Goal: Transaction & Acquisition: Book appointment/travel/reservation

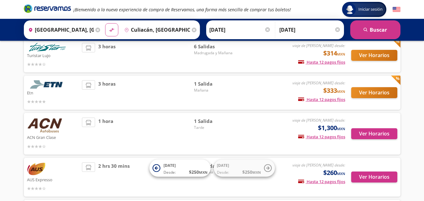
scroll to position [16, 0]
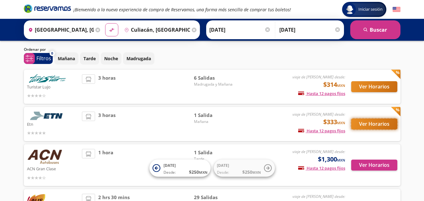
click at [371, 125] on button "Ver Horarios" at bounding box center [374, 124] width 46 height 11
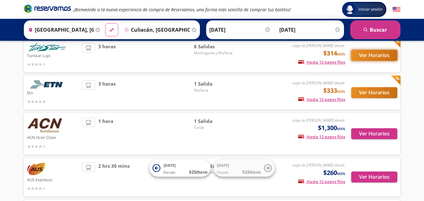
click at [370, 53] on button "Ver Horarios" at bounding box center [374, 55] width 46 height 11
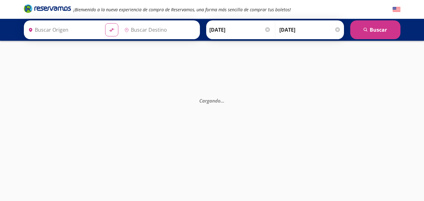
type input "[GEOGRAPHIC_DATA], [GEOGRAPHIC_DATA]"
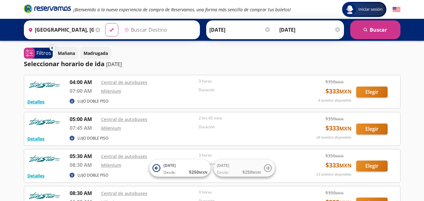
type input "Culiacán, [GEOGRAPHIC_DATA]"
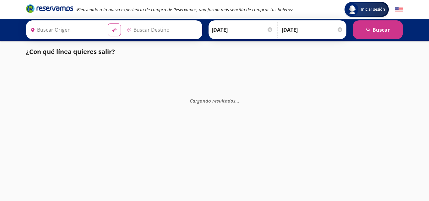
type input "[GEOGRAPHIC_DATA], [GEOGRAPHIC_DATA]"
type input "Culiacán, [GEOGRAPHIC_DATA]"
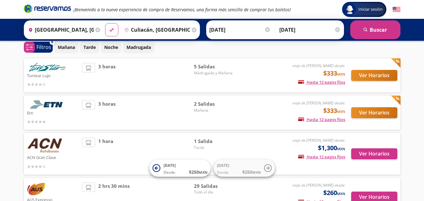
scroll to position [16, 0]
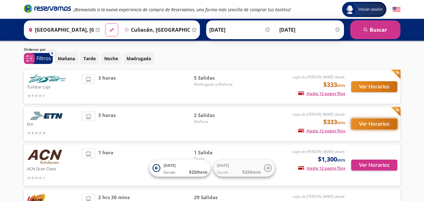
click at [368, 125] on button "Ver Horarios" at bounding box center [374, 124] width 46 height 11
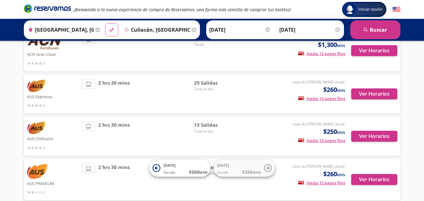
scroll to position [142, 0]
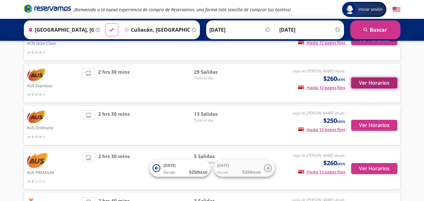
click at [368, 83] on button "Ver Horarios" at bounding box center [374, 83] width 46 height 11
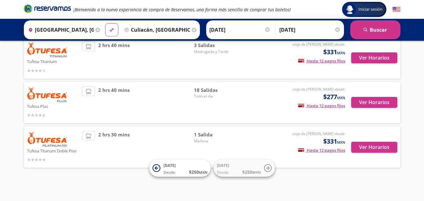
scroll to position [298, 0]
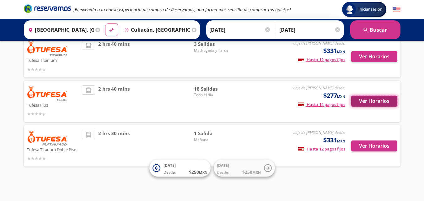
click at [370, 100] on button "Ver Horarios" at bounding box center [374, 101] width 46 height 11
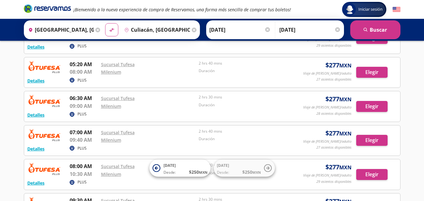
scroll to position [63, 0]
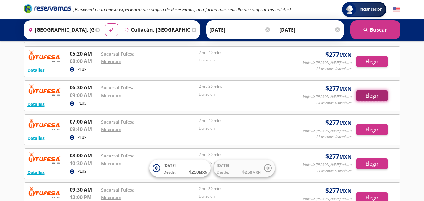
click at [370, 98] on button "Elegir" at bounding box center [371, 95] width 31 height 11
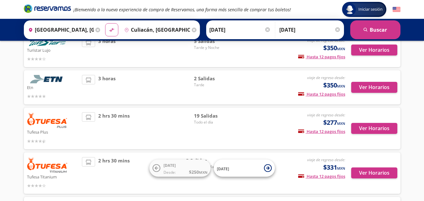
scroll to position [63, 0]
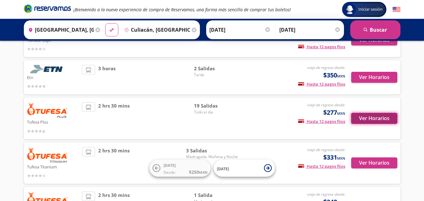
click at [371, 117] on button "Ver Horarios" at bounding box center [374, 118] width 46 height 11
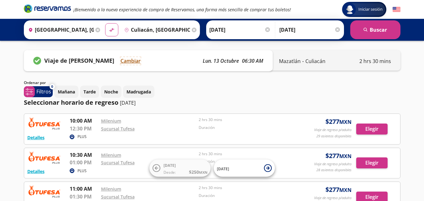
click at [129, 63] on button "Cambiar" at bounding box center [131, 61] width 20 height 8
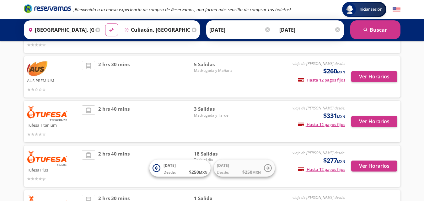
scroll to position [251, 0]
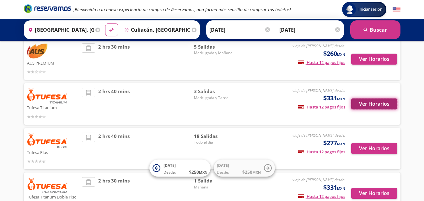
click at [371, 102] on button "Ver Horarios" at bounding box center [374, 104] width 46 height 11
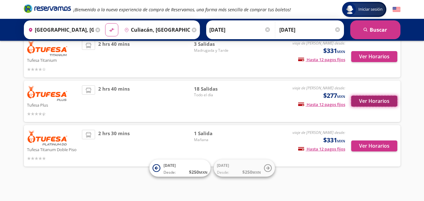
click at [368, 102] on button "Ver Horarios" at bounding box center [374, 101] width 46 height 11
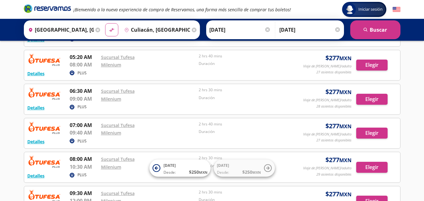
scroll to position [63, 0]
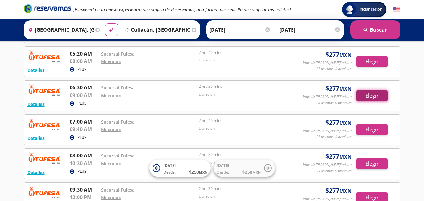
click at [377, 94] on button "Elegir" at bounding box center [371, 95] width 31 height 11
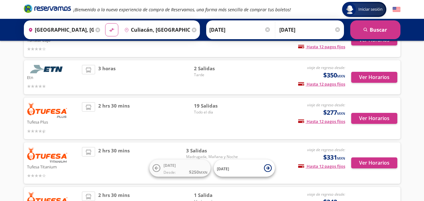
scroll to position [94, 0]
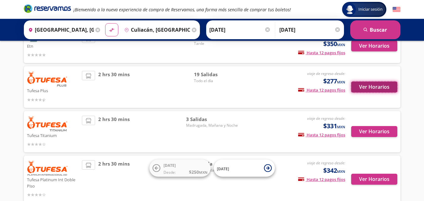
click at [379, 86] on button "Ver Horarios" at bounding box center [374, 87] width 46 height 11
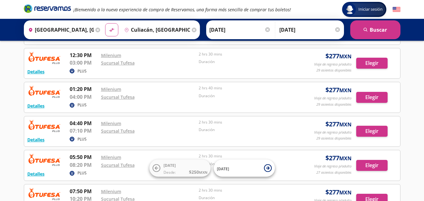
scroll to position [157, 0]
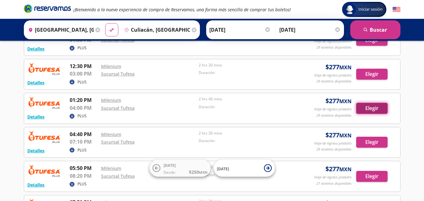
click at [372, 105] on button "Elegir" at bounding box center [371, 108] width 31 height 11
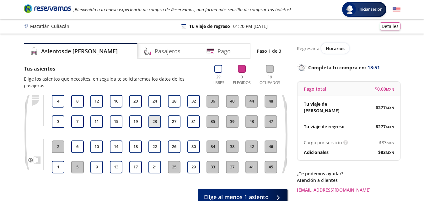
click at [153, 115] on button "23" at bounding box center [154, 121] width 13 height 13
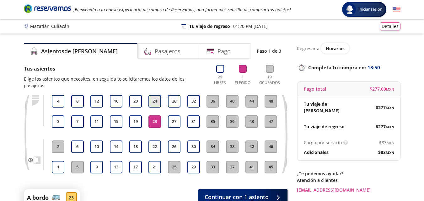
click at [153, 95] on button "24" at bounding box center [154, 101] width 13 height 13
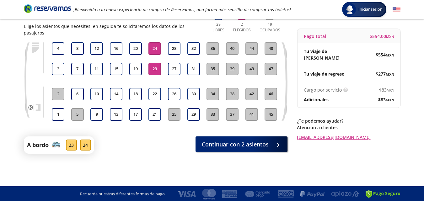
scroll to position [54, 0]
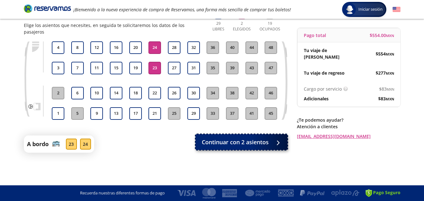
click at [241, 138] on span "Continuar con 2 asientos" at bounding box center [235, 142] width 67 height 8
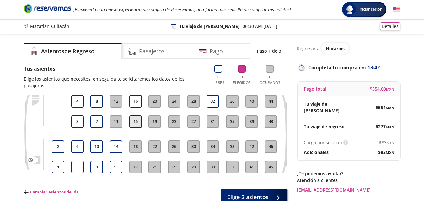
click at [135, 115] on button "15" at bounding box center [135, 121] width 13 height 13
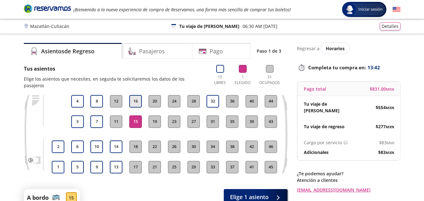
click at [136, 95] on button "16" at bounding box center [135, 101] width 13 height 13
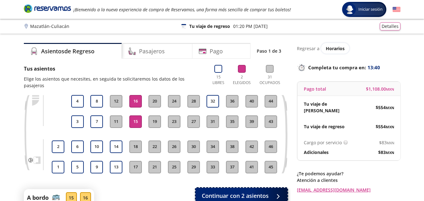
click at [248, 192] on span "Continuar con 2 asientos" at bounding box center [235, 196] width 67 height 8
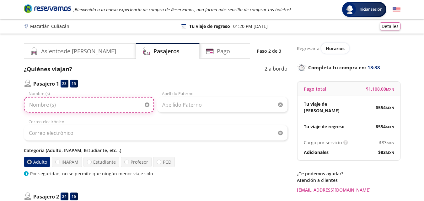
click at [62, 104] on input "Nombre (s)" at bounding box center [89, 105] width 130 height 16
type input "ANTONIO"
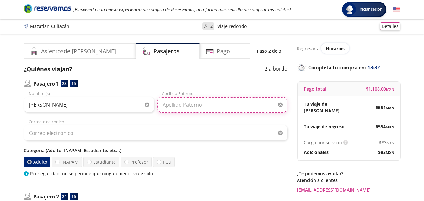
click at [177, 104] on input "Apellido Paterno" at bounding box center [222, 105] width 130 height 16
type input "MANJARREZ"
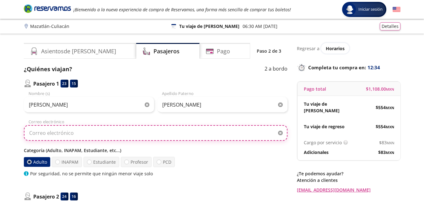
click at [88, 134] on input "Correo electrónico" at bounding box center [156, 133] width 264 height 16
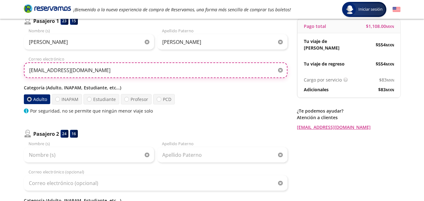
scroll to position [126, 0]
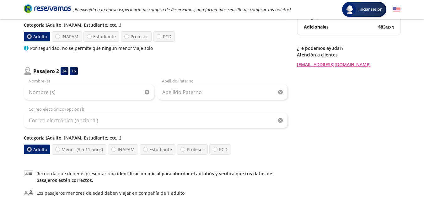
type input "fcarmona@arhome.com.mx"
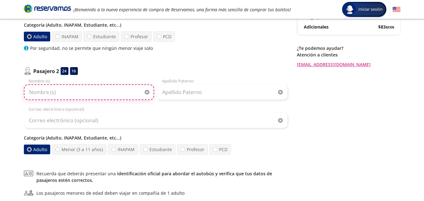
click at [82, 96] on input "Nombre (s)" at bounding box center [89, 92] width 130 height 16
type input "RAUL JOSUE"
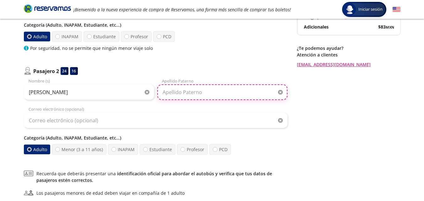
click at [179, 92] on input "Apellido Paterno" at bounding box center [222, 92] width 130 height 16
type input "LIZARRAGA"
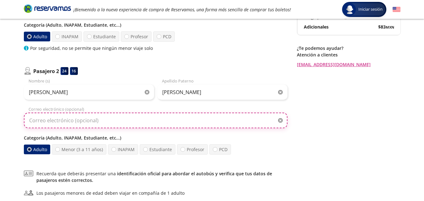
click at [71, 123] on input "Correo electrónico (opcional)" at bounding box center [156, 121] width 264 height 16
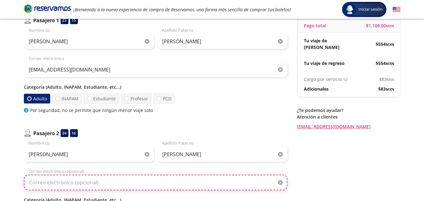
scroll to position [63, 0]
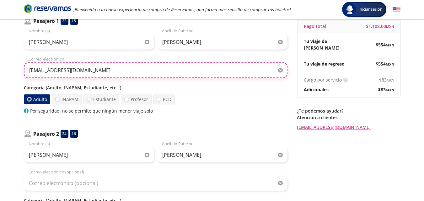
drag, startPoint x: 101, startPoint y: 70, endPoint x: 16, endPoint y: 72, distance: 85.4
click at [16, 72] on div "Group 9 Created with Sketch. Datos para la compra Mazatlán - Culiacán Iniciar s…" at bounding box center [212, 134] width 424 height 394
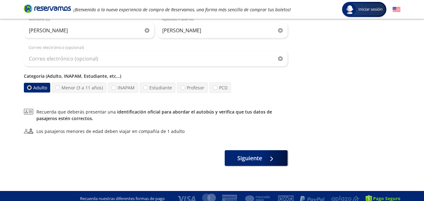
scroll to position [188, 0]
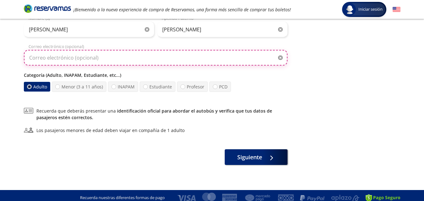
click at [56, 61] on input "Correo electrónico (opcional)" at bounding box center [156, 58] width 264 height 16
paste input "fcarmona@arhome.com.mx"
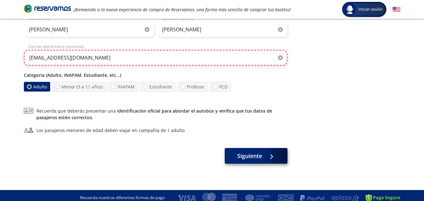
type input "fcarmona@arhome.com.mx"
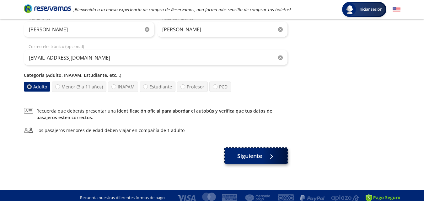
click at [252, 157] on span "Siguiente" at bounding box center [249, 156] width 25 height 8
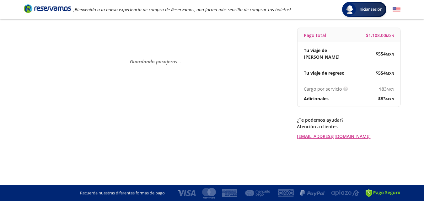
scroll to position [0, 0]
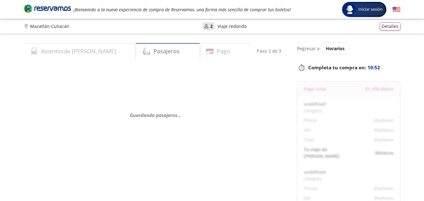
select select "MX"
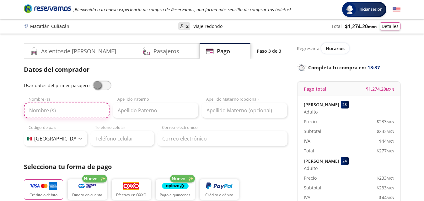
click at [46, 108] on input "Nombre (s)" at bounding box center [67, 111] width 86 height 16
type input "ARCHIBALDO"
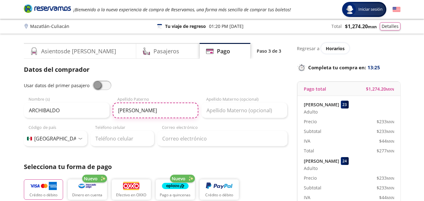
type input "DORANTES"
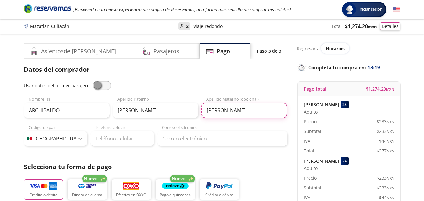
type input "VAZQUEZ ALDANA"
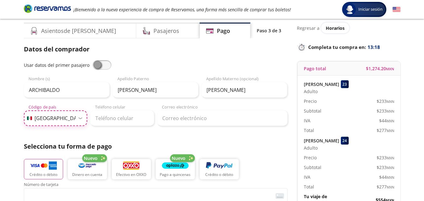
scroll to position [31, 0]
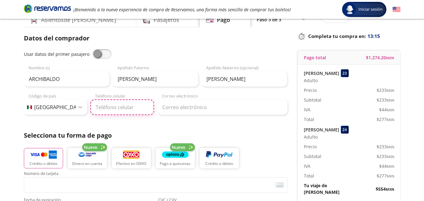
click at [107, 110] on input "Teléfono celular" at bounding box center [122, 107] width 64 height 16
type input "33 3570 5376"
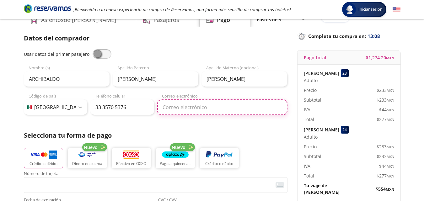
click at [192, 106] on input "Correo electrónico" at bounding box center [222, 107] width 130 height 16
type input "fcarmona@arhome.com.mx"
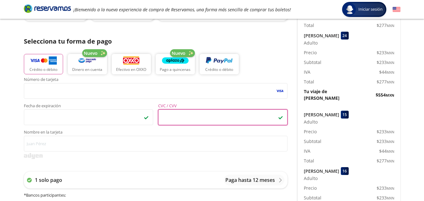
scroll to position [157, 0]
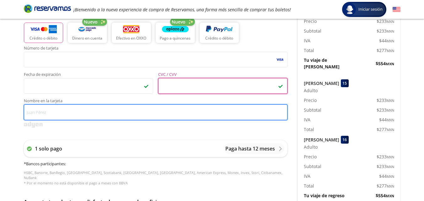
click at [85, 116] on input "Nombre en la tarjeta" at bounding box center [156, 112] width 264 height 16
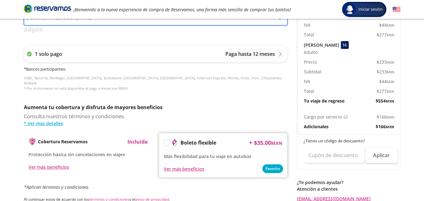
scroll to position [282, 0]
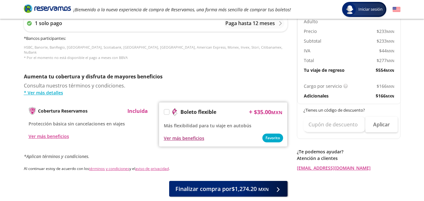
type input "ARCHIBALDO DORANTES VAZAQUEZ ALDANA"
click at [190, 135] on div "Ver más beneficios" at bounding box center [184, 138] width 40 height 7
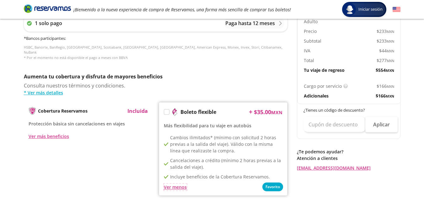
scroll to position [314, 0]
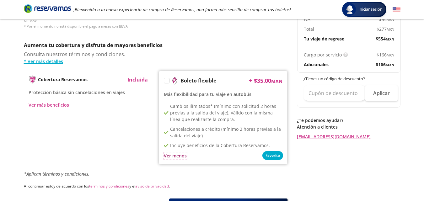
click at [176, 153] on div "Ver menos" at bounding box center [175, 156] width 23 height 7
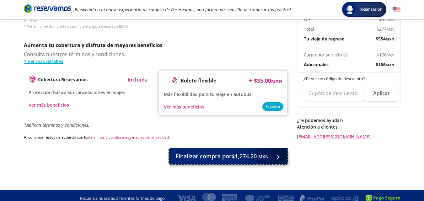
click at [245, 153] on span "Finalizar compra por $1,274.20 MXN" at bounding box center [221, 156] width 93 height 8
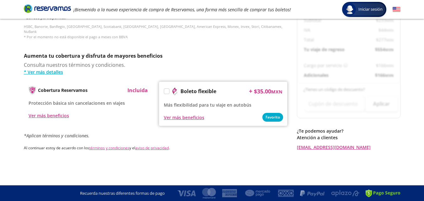
scroll to position [0, 0]
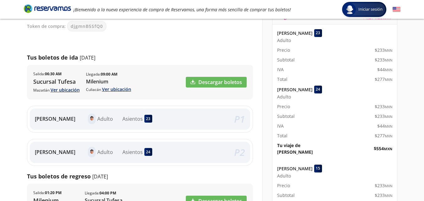
scroll to position [68, 0]
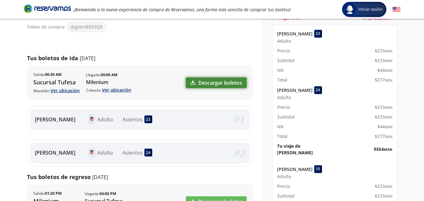
click at [224, 83] on link "Descargar boletos" at bounding box center [216, 83] width 61 height 11
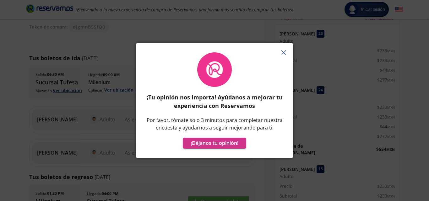
click at [285, 52] on icon "button" at bounding box center [283, 52] width 5 height 5
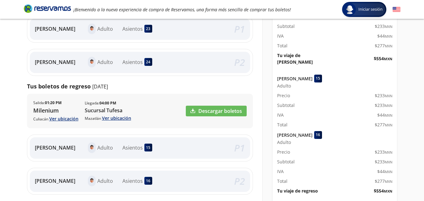
scroll to position [162, 0]
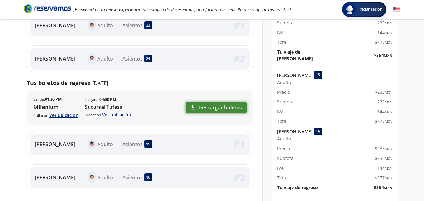
click at [215, 106] on link "Descargar boletos" at bounding box center [216, 107] width 61 height 11
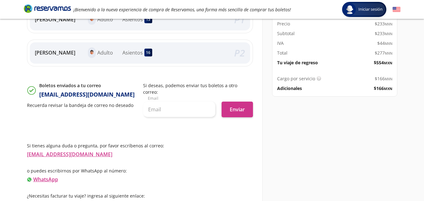
scroll to position [287, 0]
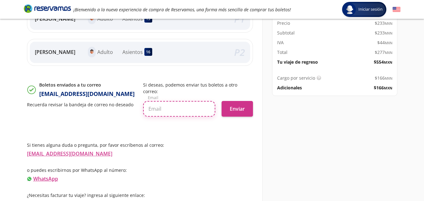
click at [165, 106] on input "text" at bounding box center [179, 109] width 72 height 16
type input "fcarmona@arhome.com.mx"
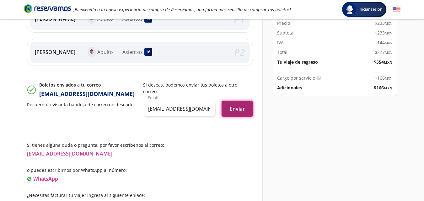
click at [244, 101] on button "Enviar" at bounding box center [237, 109] width 31 height 16
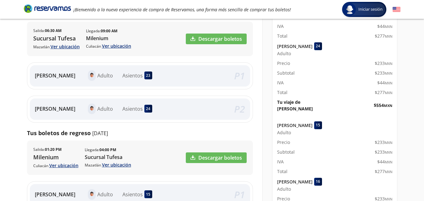
scroll to position [0, 0]
